Goal: Ask a question

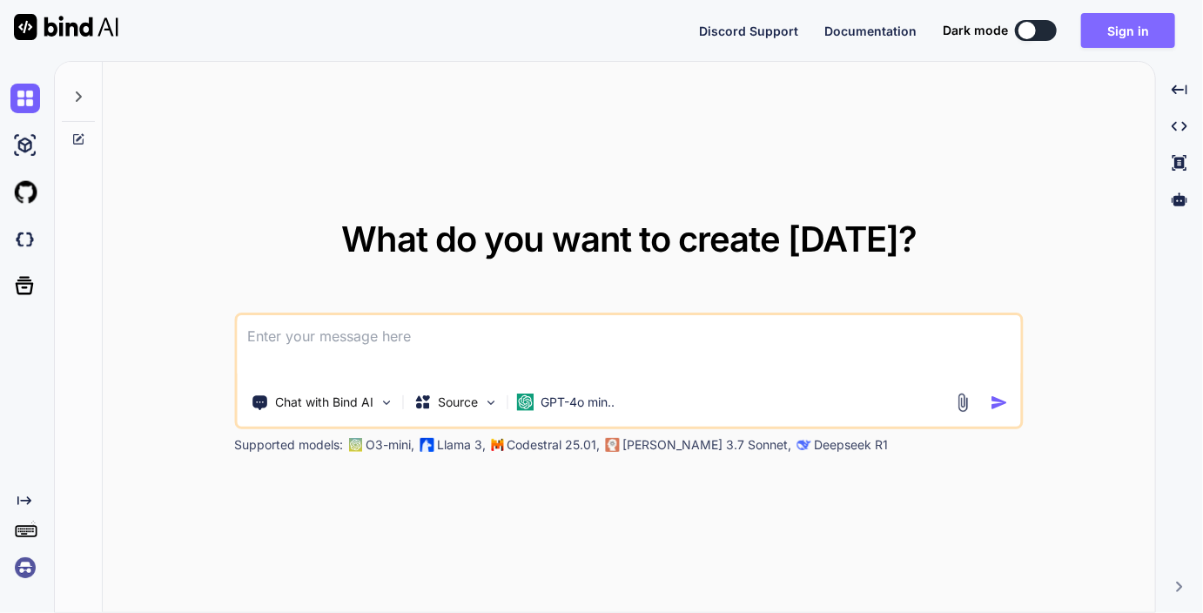
click at [1129, 29] on button "Sign in" at bounding box center [1128, 30] width 94 height 35
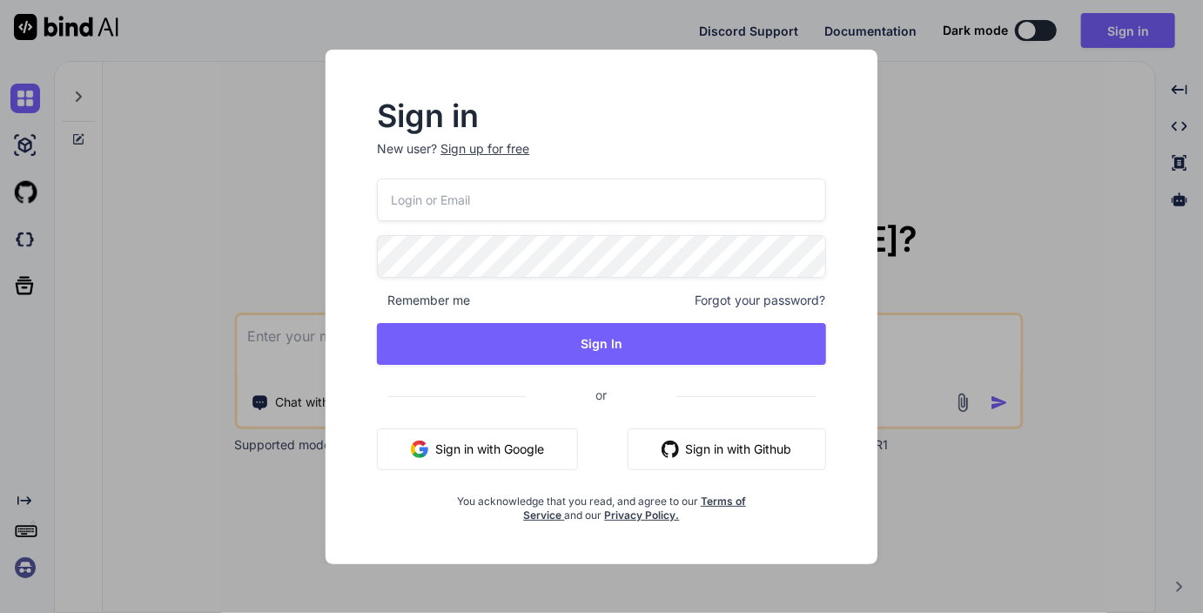
click at [517, 206] on input "email" at bounding box center [601, 199] width 448 height 43
click at [0, 612] on com-1password-button at bounding box center [0, 613] width 0 height 0
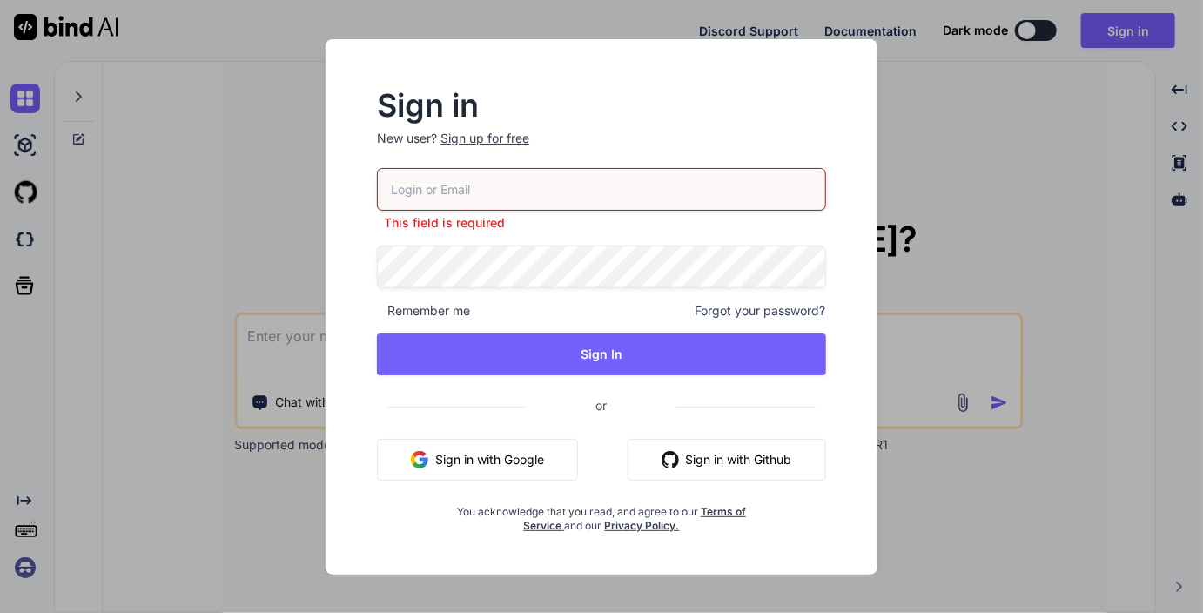
type input "[EMAIL_ADDRESS][DOMAIN_NAME]"
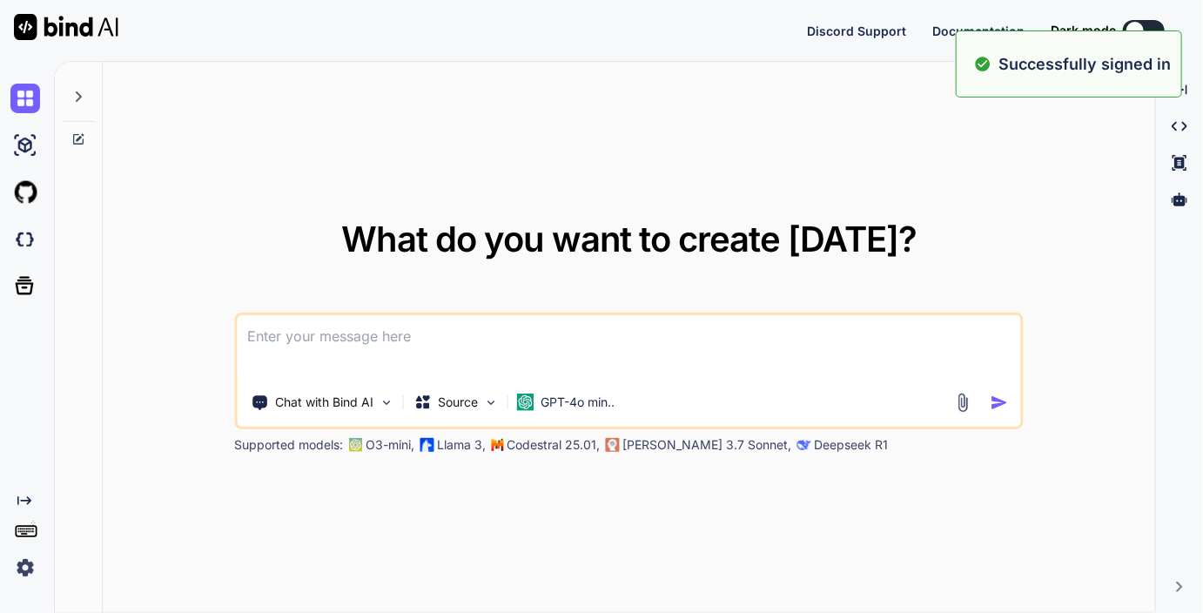
click at [401, 359] on textarea at bounding box center [629, 347] width 784 height 64
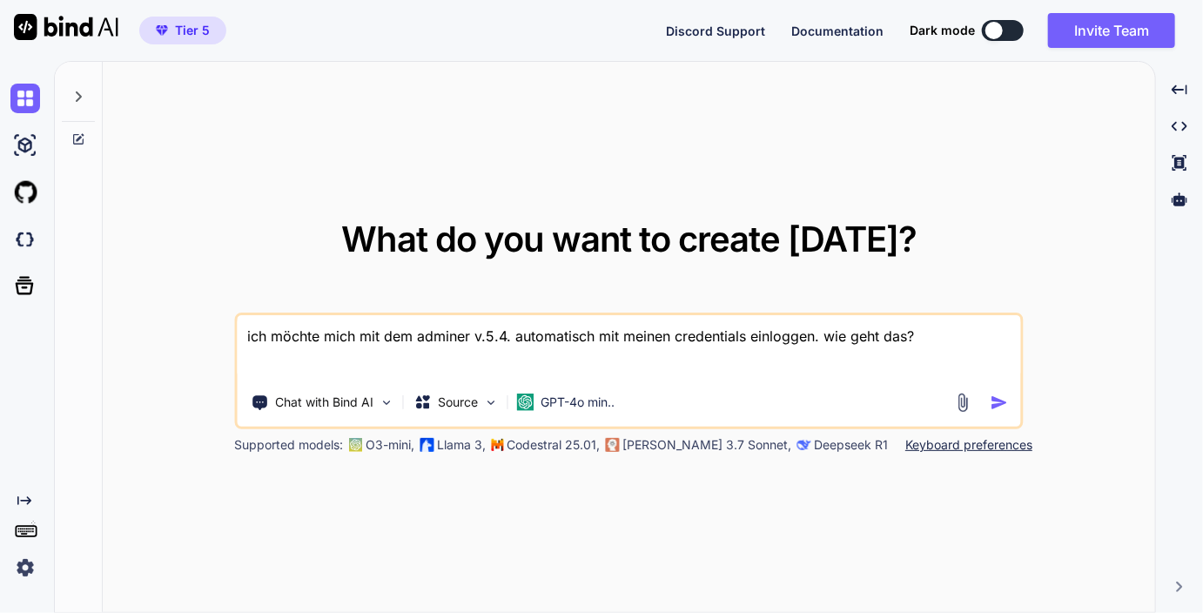
click at [928, 342] on textarea "ich möchte mich mit dem adminer v.5.4. automatisch mit meinen credentials einlo…" at bounding box center [629, 347] width 784 height 64
type textarea "ich möchte mich mit dem adminer v.5.4. automatisch mit meinen credentials einlo…"
click at [995, 411] on div "Chat with Bind AI Source GPT-4o min.." at bounding box center [626, 402] width 779 height 35
click at [999, 403] on img "button" at bounding box center [999, 402] width 18 height 18
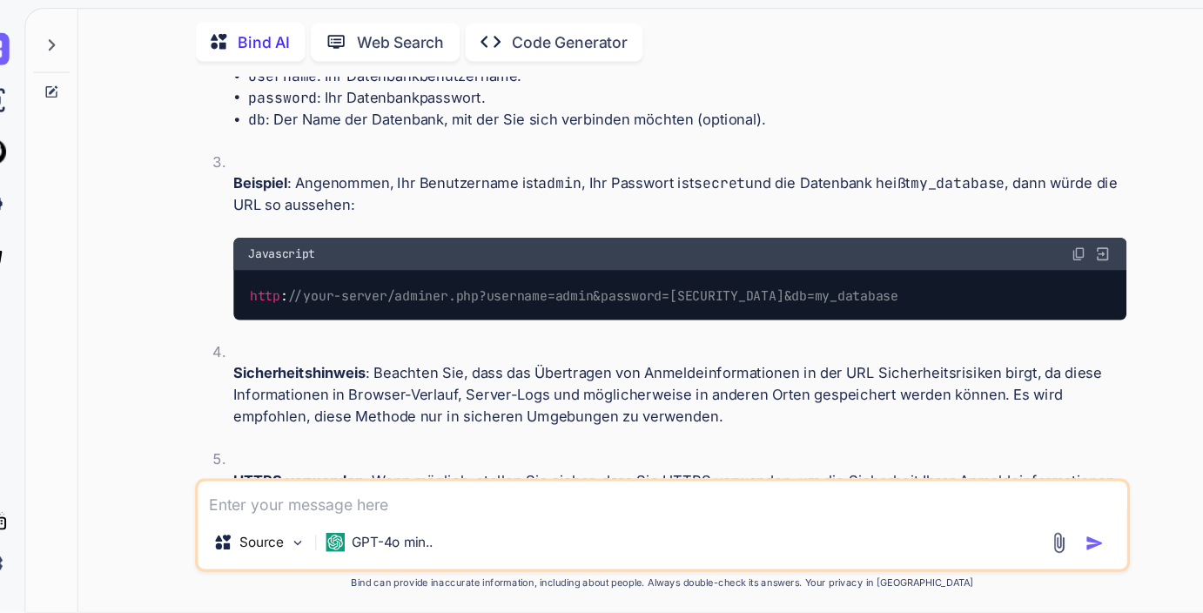
scroll to position [389, 0]
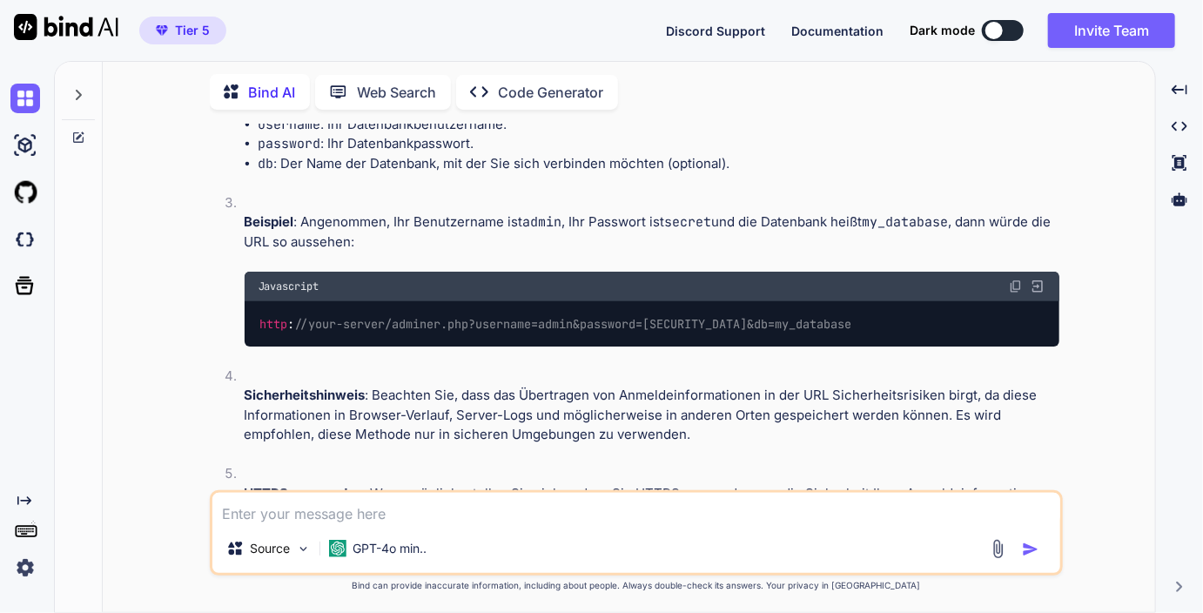
click at [292, 508] on textarea at bounding box center [636, 508] width 848 height 31
paste textarea "function _adminer_object() {"
type textarea "wie geht das mit dem function adminer_object() {...}"
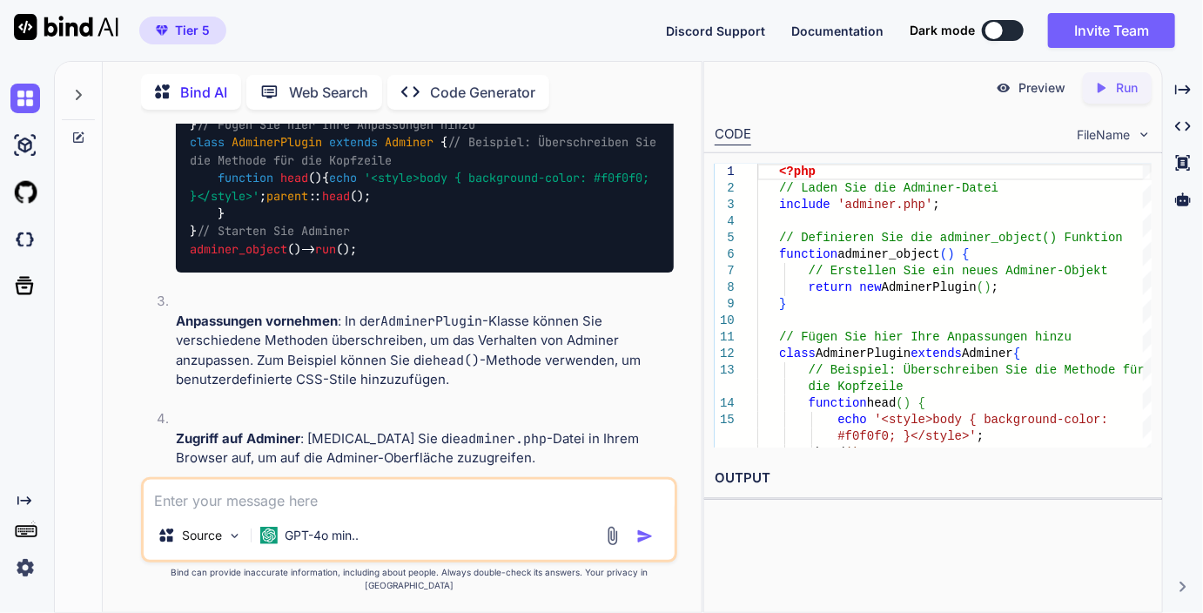
scroll to position [1524, 0]
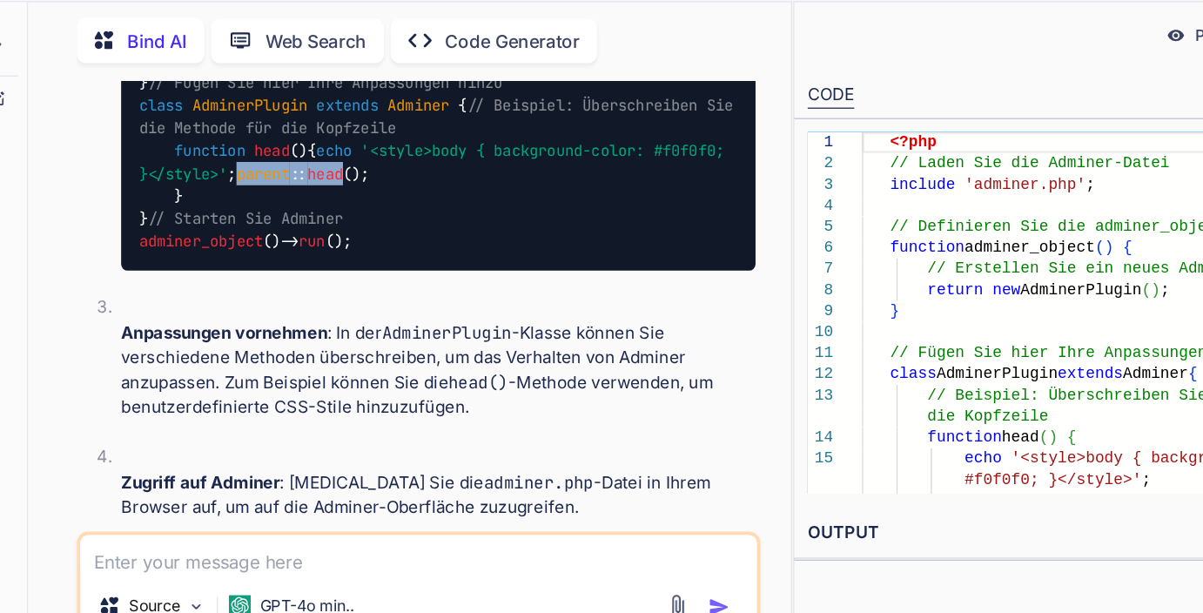
drag, startPoint x: 375, startPoint y: 278, endPoint x: 329, endPoint y: 296, distance: 49.3
click at [329, 272] on div "<?php // Laden Sie die Adminer-Datei include 'adminer.php' ; // Definieren Sie …" at bounding box center [425, 134] width 498 height 276
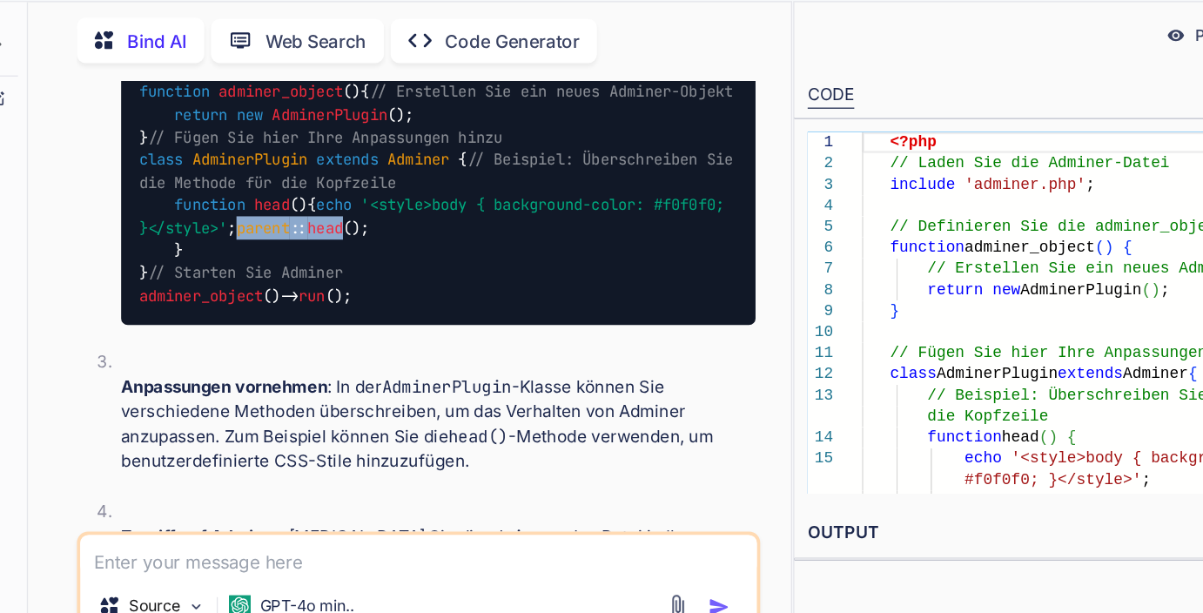
scroll to position [1481, 0]
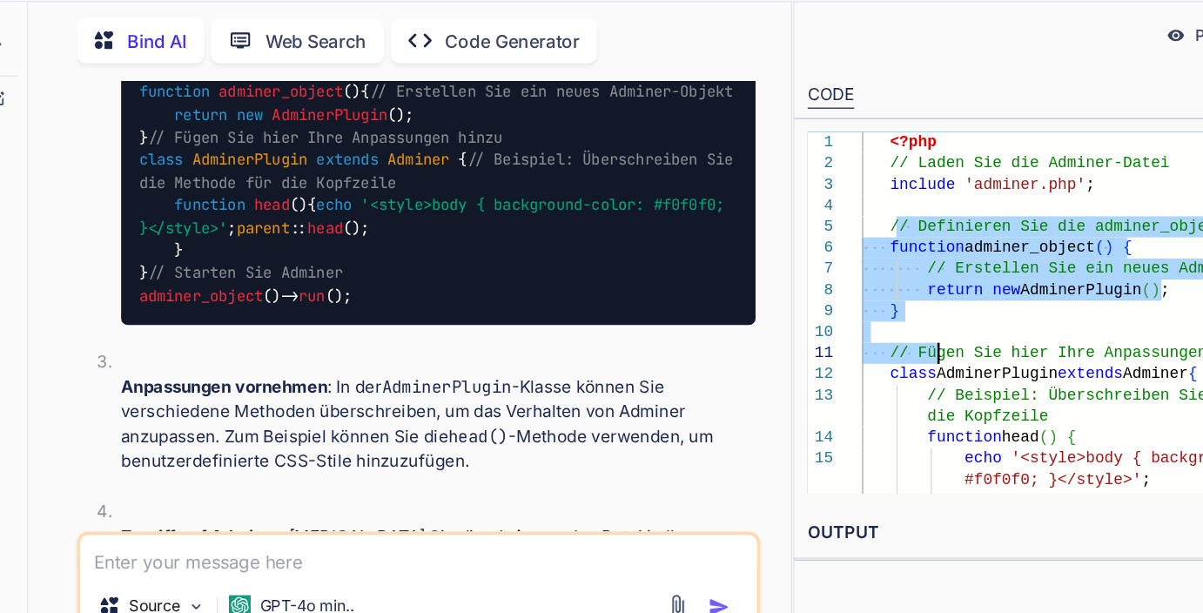
drag, startPoint x: 785, startPoint y: 235, endPoint x: 815, endPoint y: 348, distance: 117.2
click at [815, 348] on div "<?php // Laden Sie die Adminer-Datei include 'adminer.php' ; // Definieren Sie …" at bounding box center [954, 354] width 394 height 380
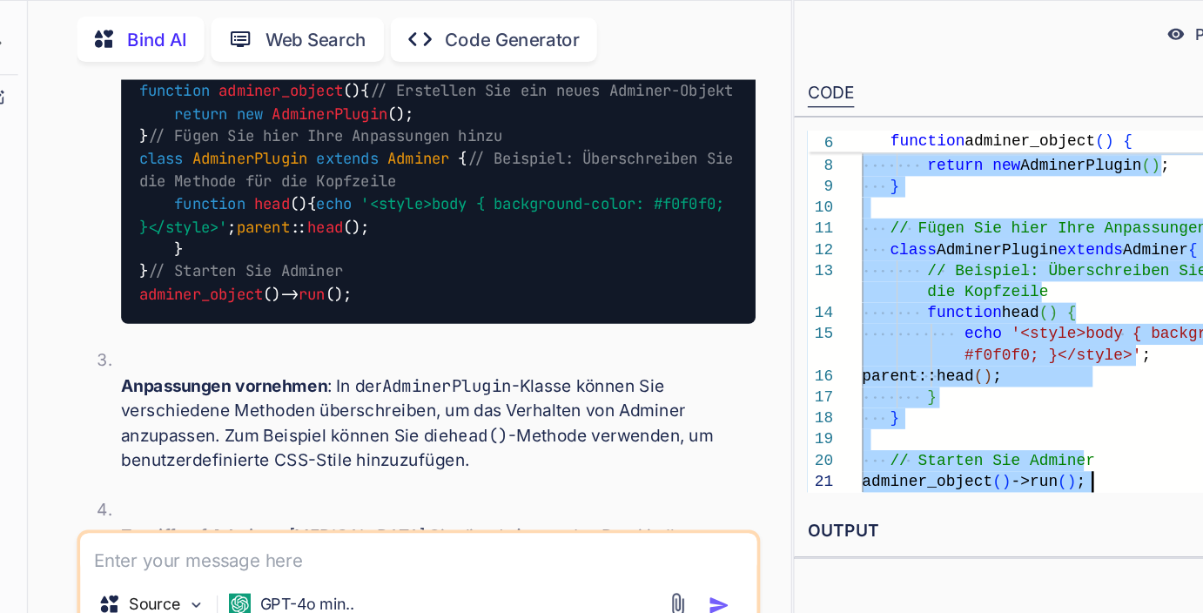
click at [956, 441] on div "function adminer_object ( ) { // Erstellen Sie ein neues Adminer-Objekt return …" at bounding box center [954, 257] width 394 height 380
